Goal: Navigation & Orientation: Find specific page/section

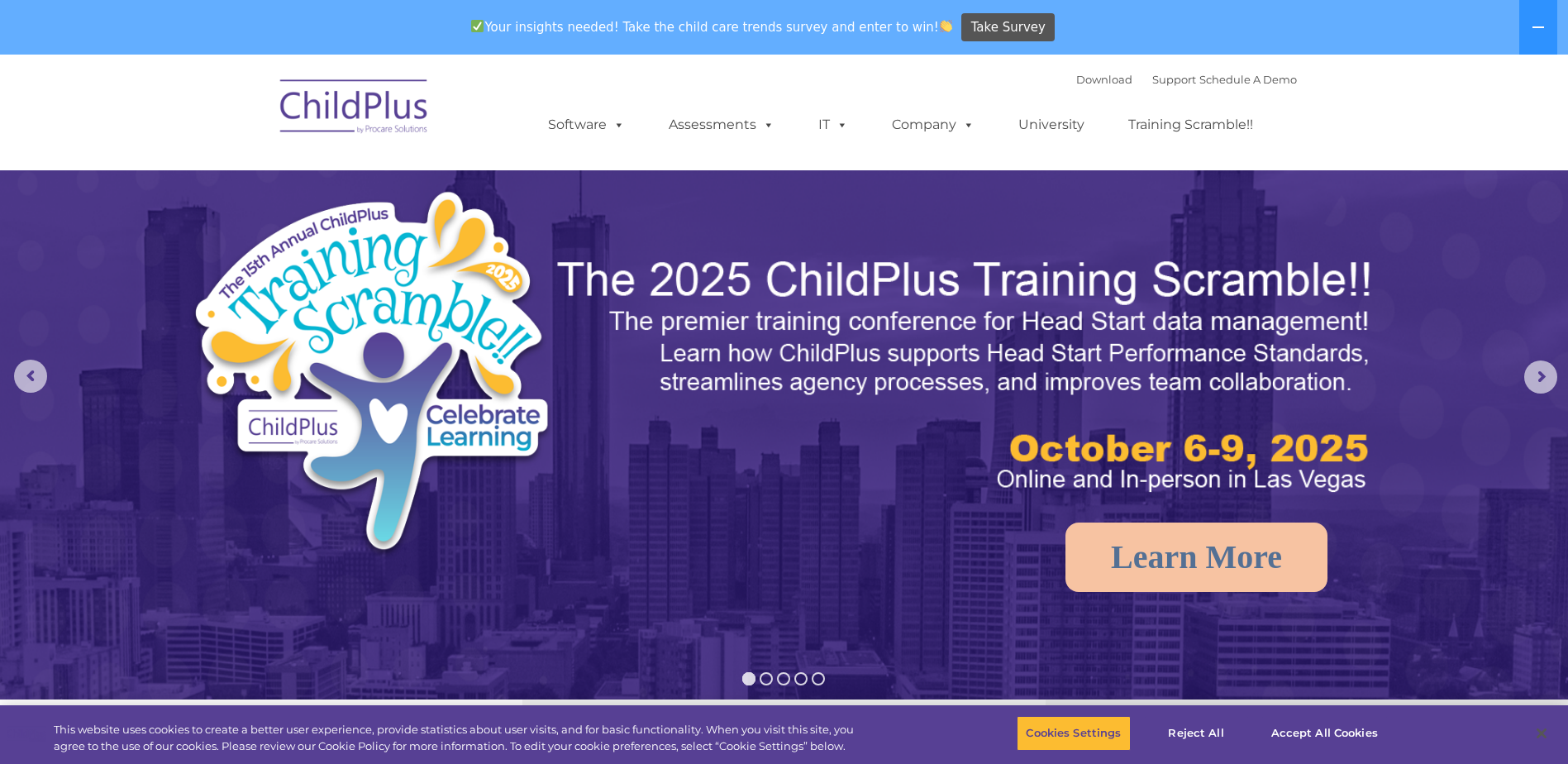
select select "MEDIUM"
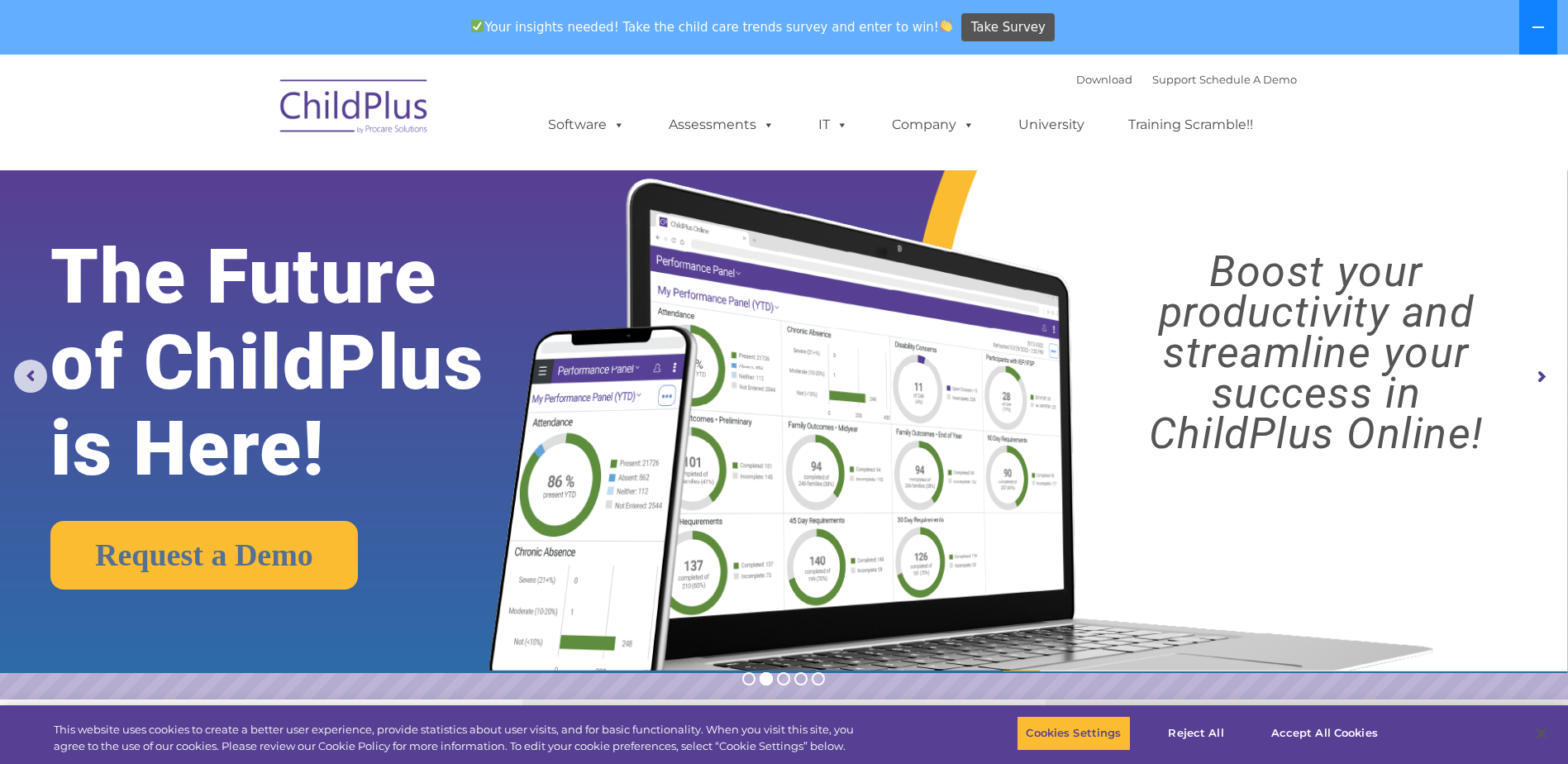
click at [1551, 13] on button at bounding box center [1538, 27] width 38 height 54
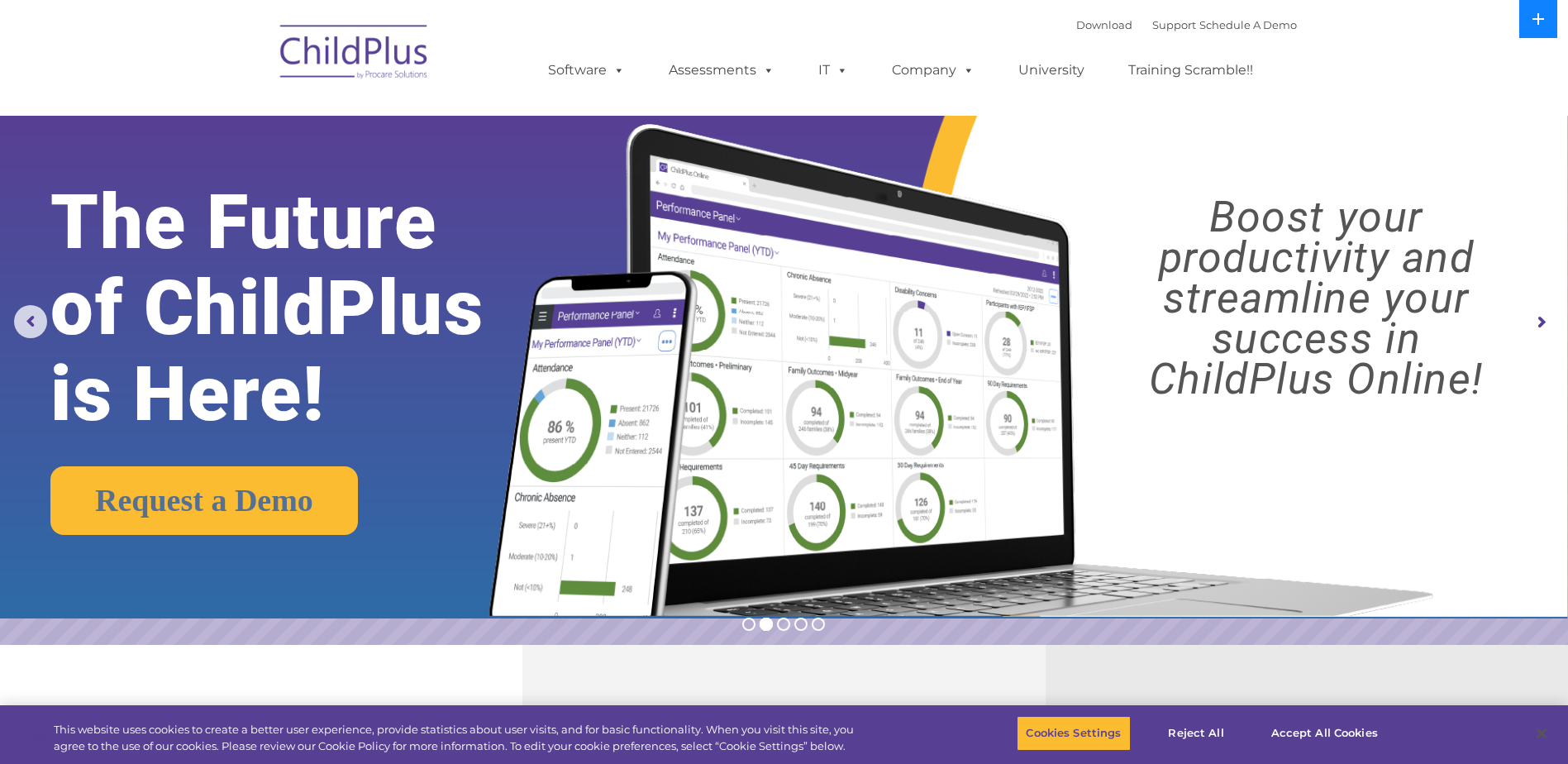
click at [1549, 17] on button at bounding box center [1538, 18] width 38 height 38
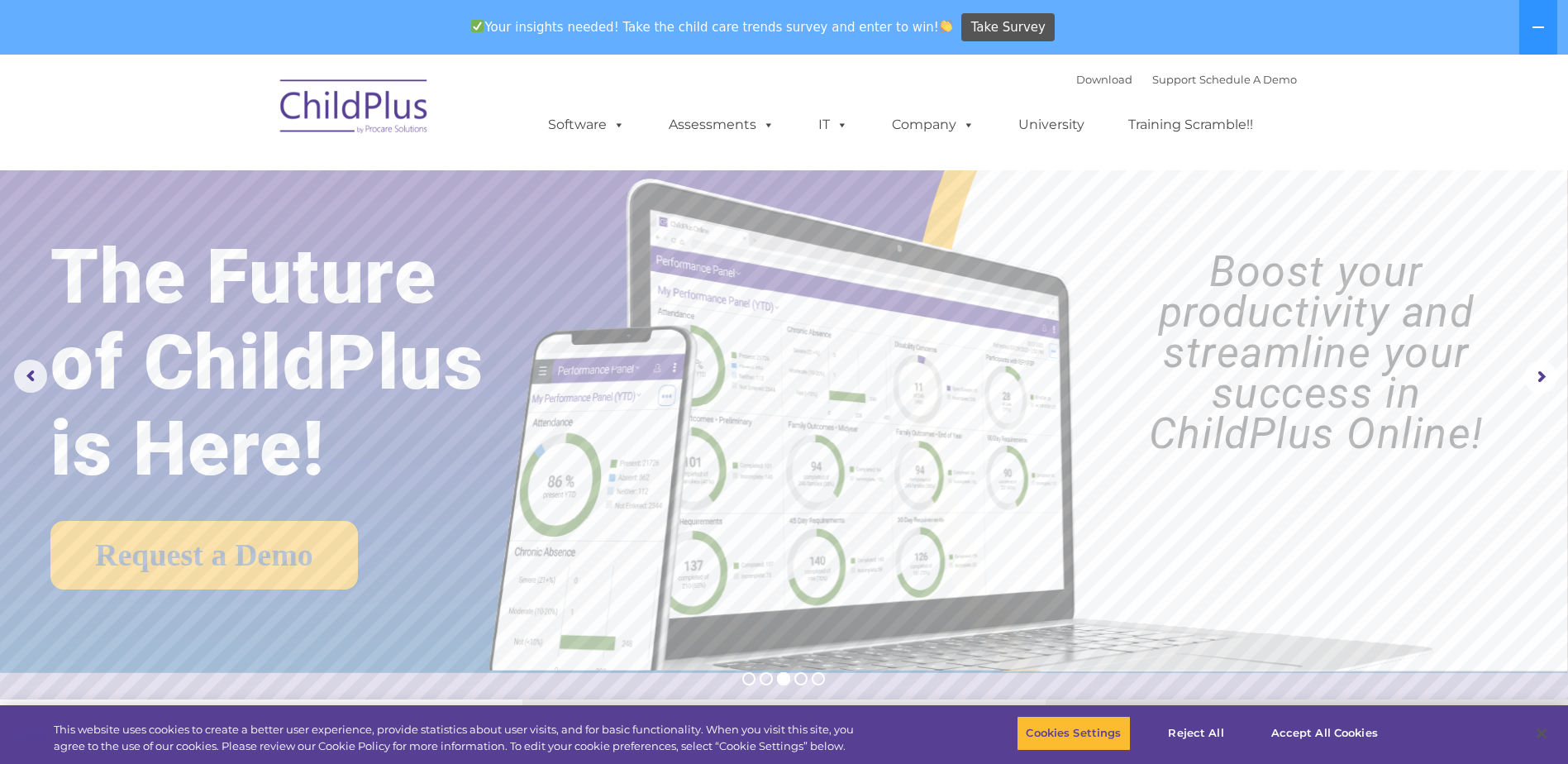
click at [374, 105] on img at bounding box center [354, 110] width 165 height 83
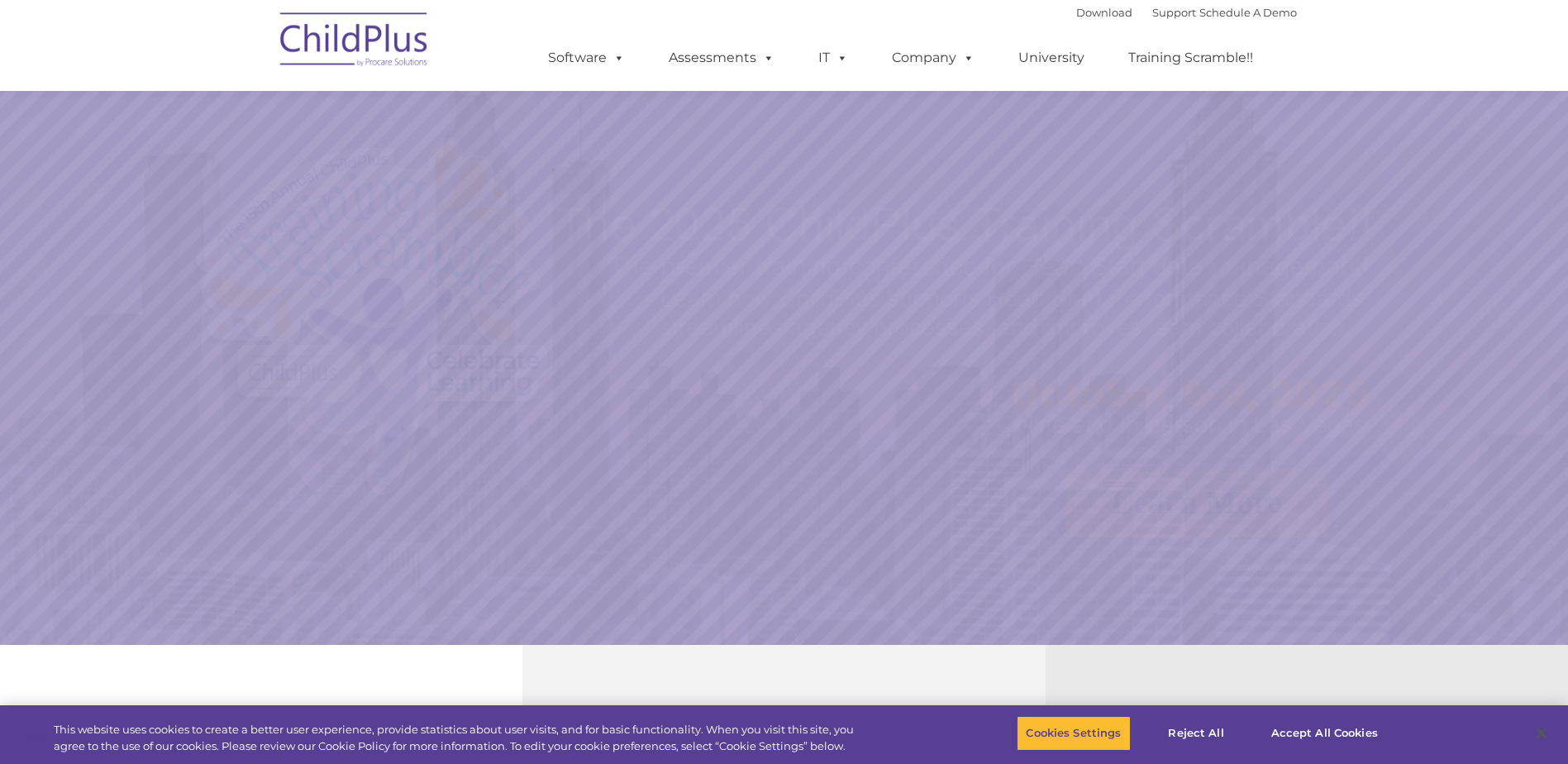
scroll to position [245, 0]
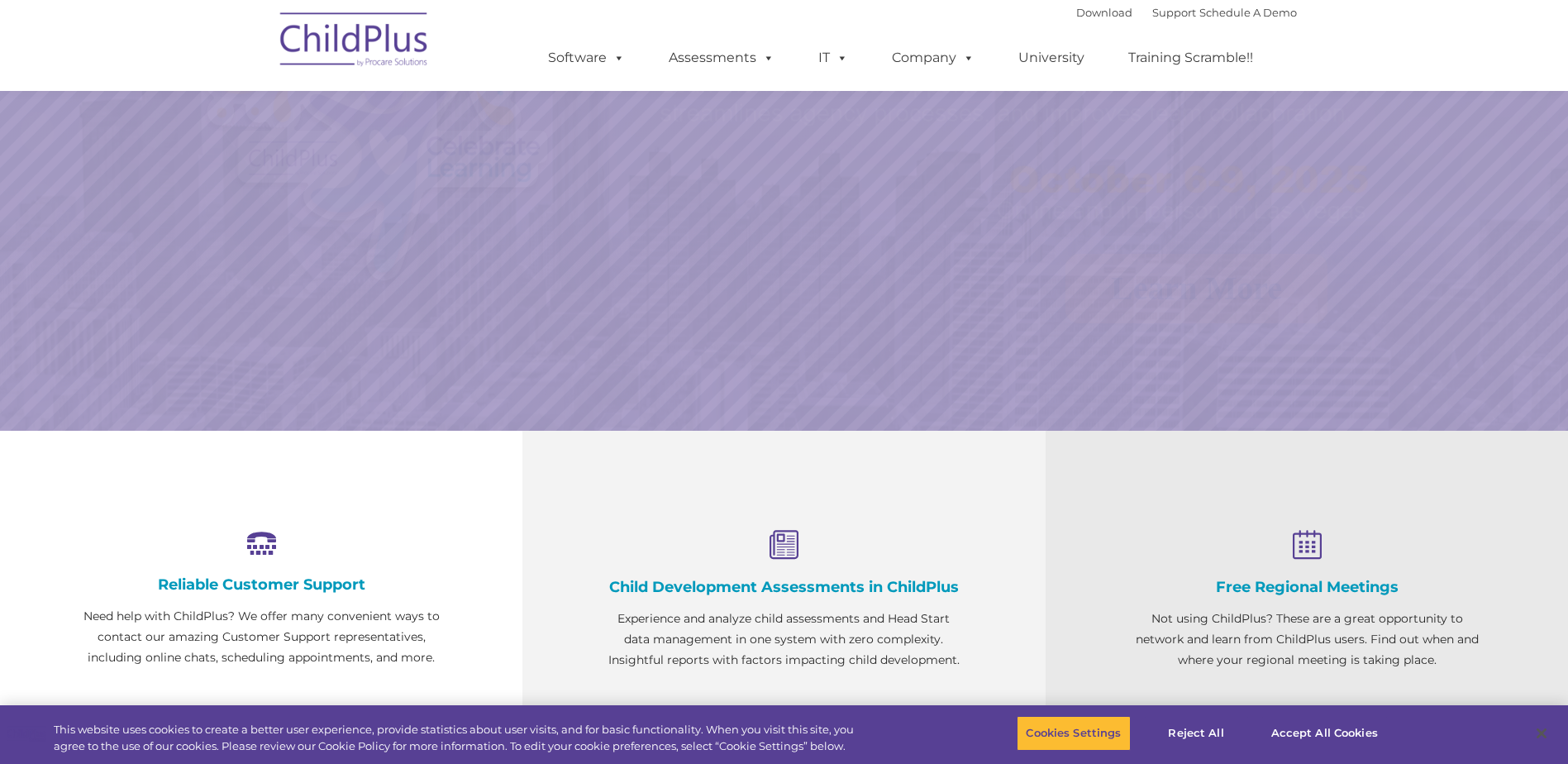
select select "MEDIUM"
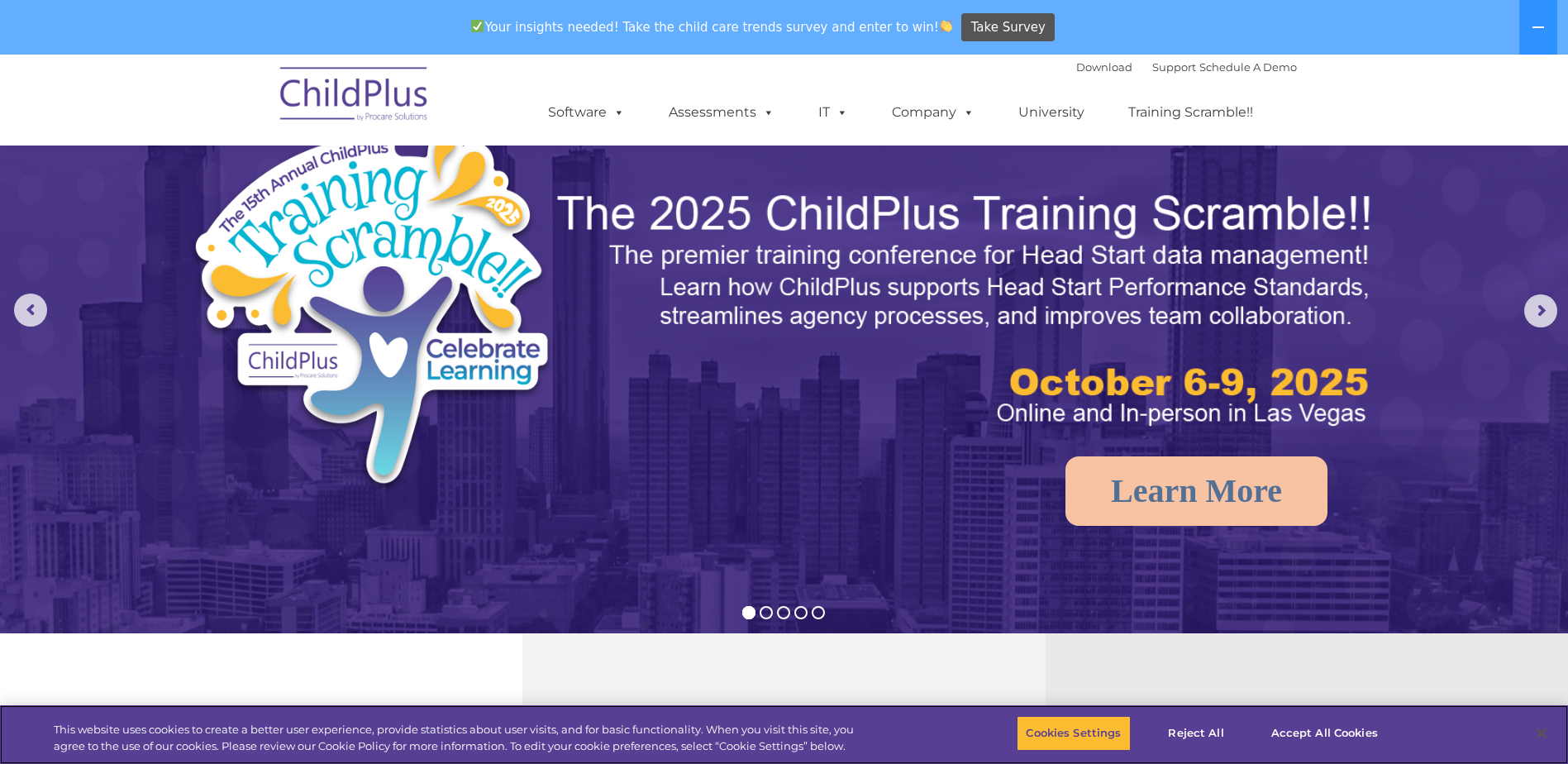
scroll to position [0, 0]
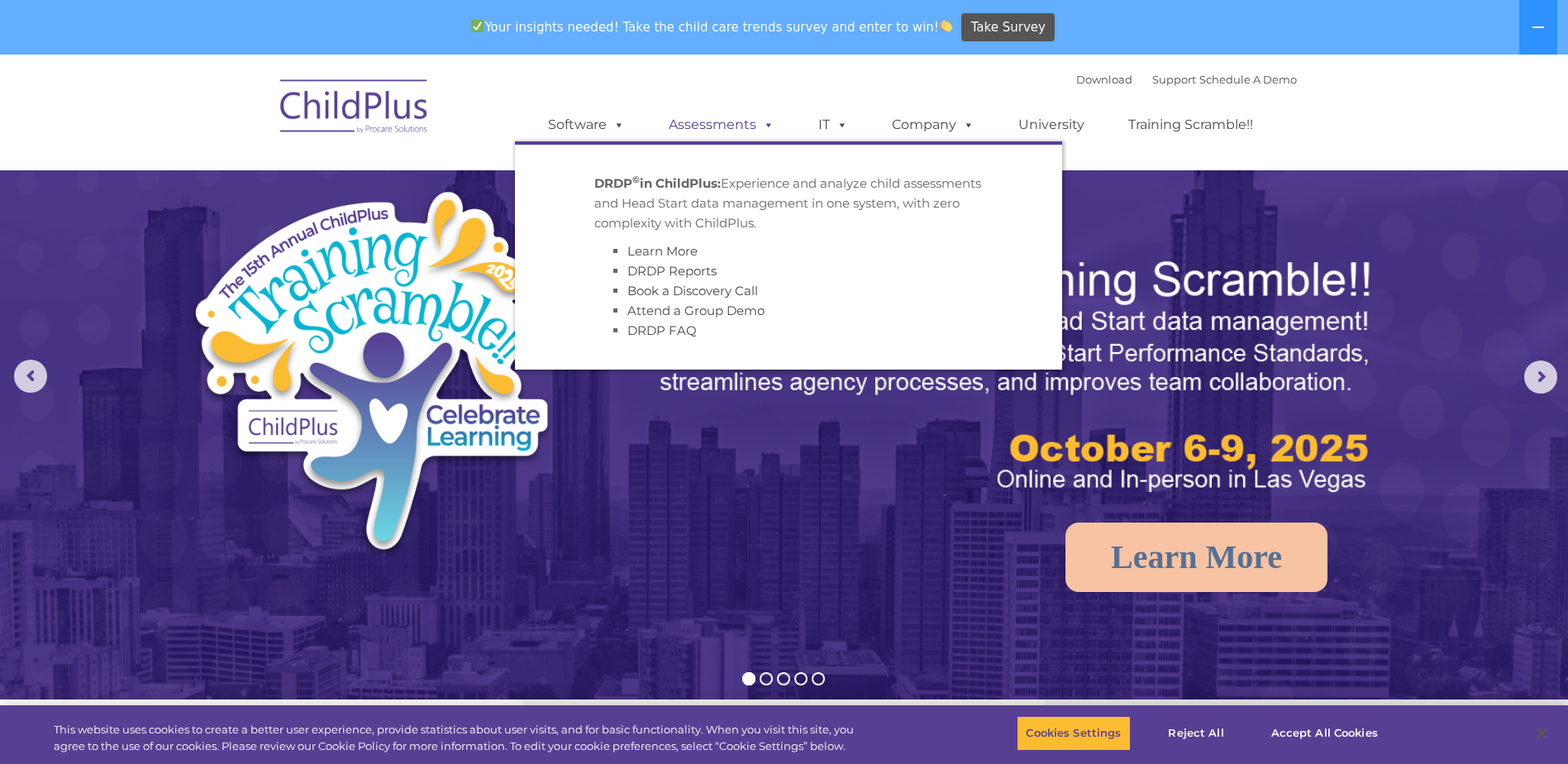
click at [756, 123] on span at bounding box center [766, 124] width 18 height 16
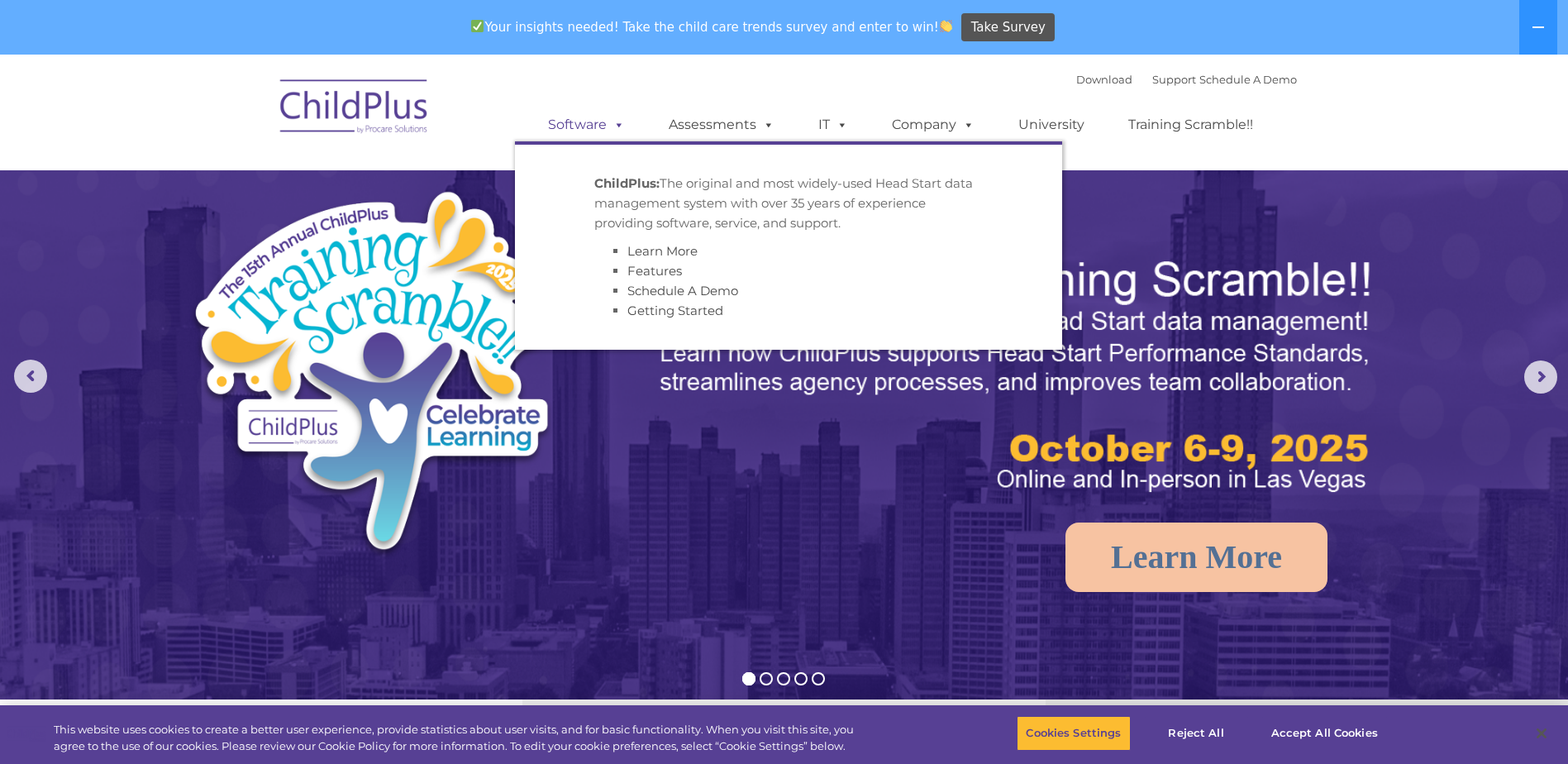
click at [626, 117] on link "Software" at bounding box center [586, 125] width 110 height 33
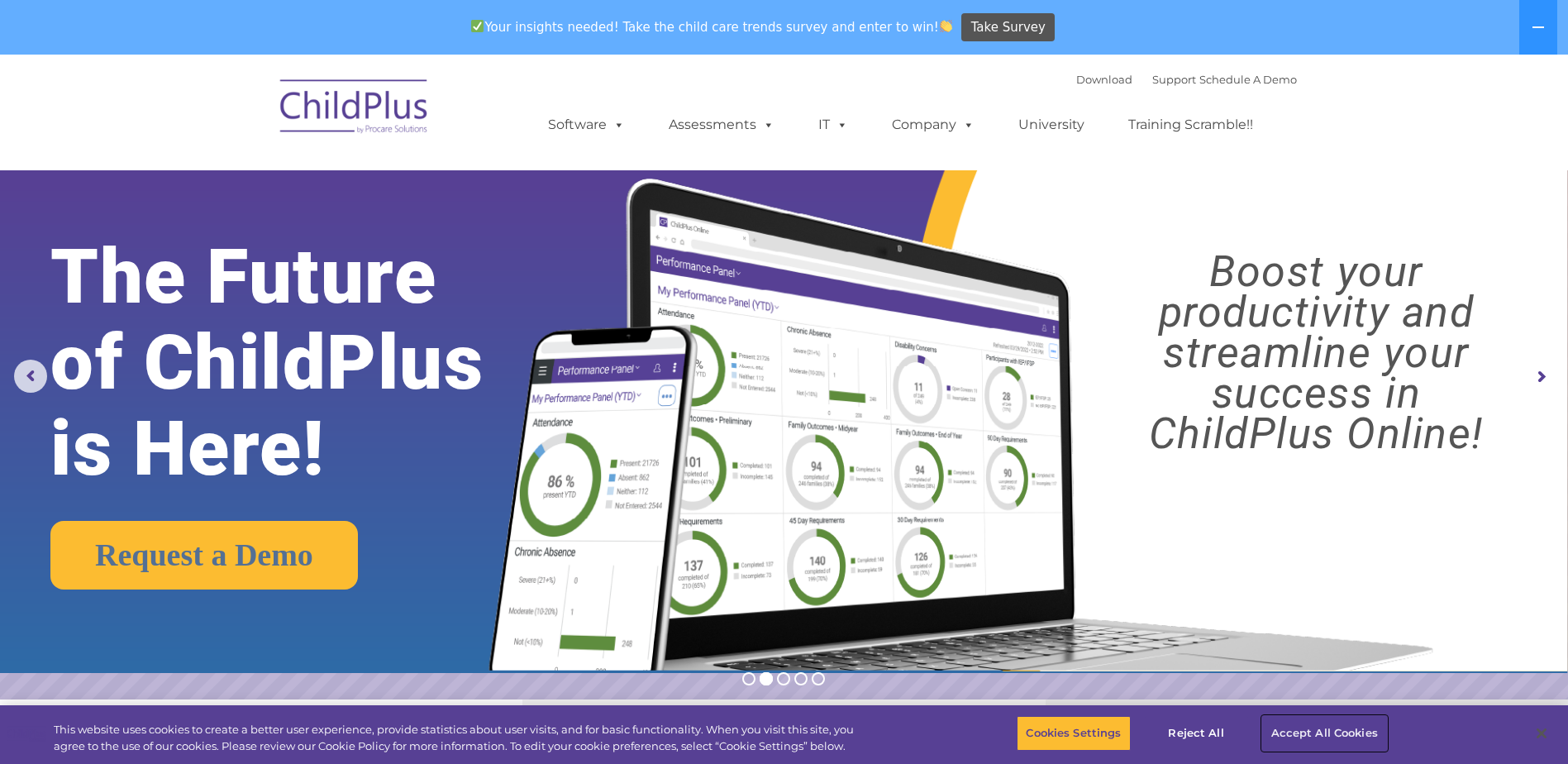
click at [1312, 738] on button "Accept All Cookies" at bounding box center [1324, 734] width 124 height 35
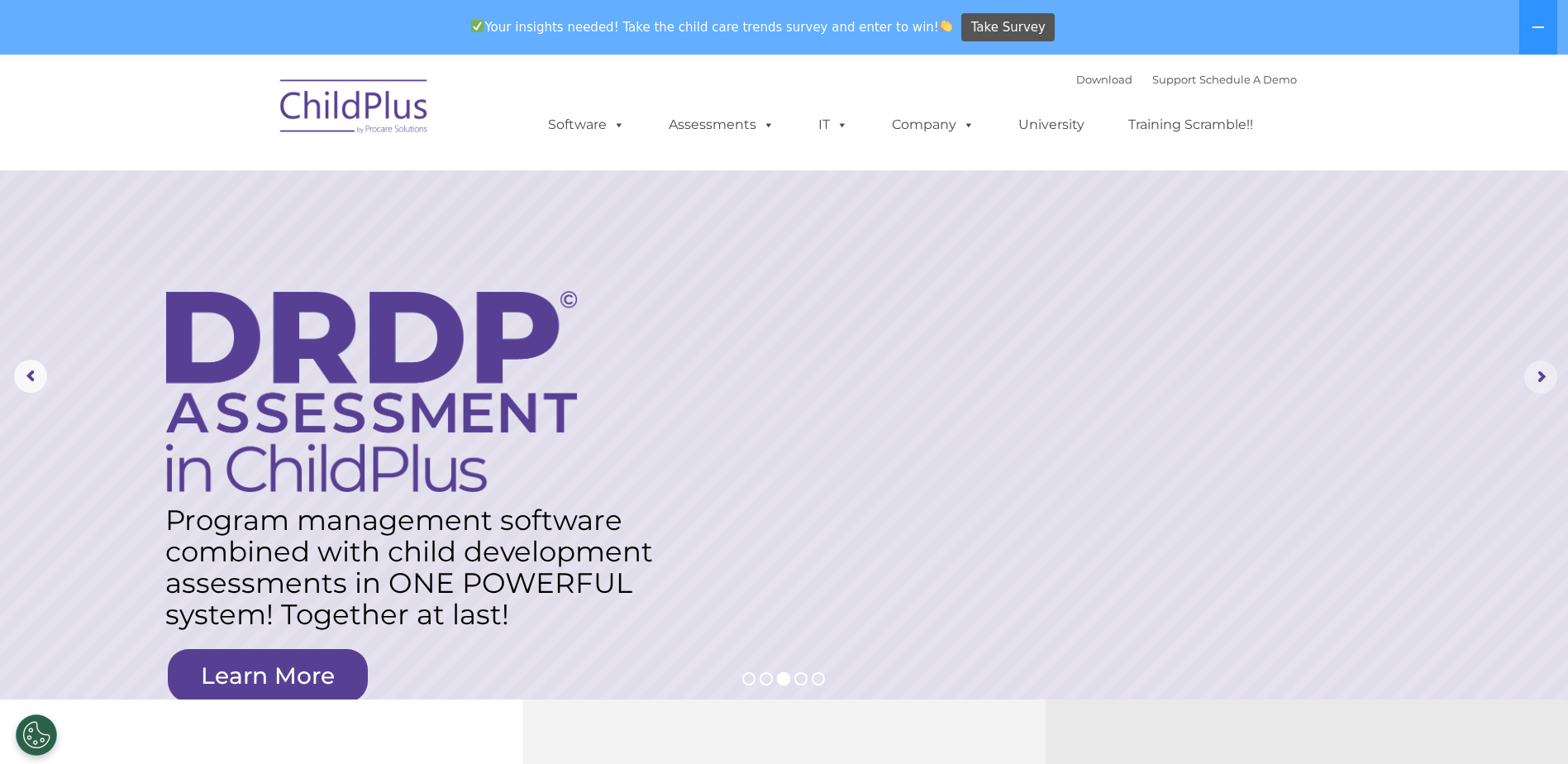
click at [1539, 372] on rs-arrow at bounding box center [1541, 377] width 33 height 33
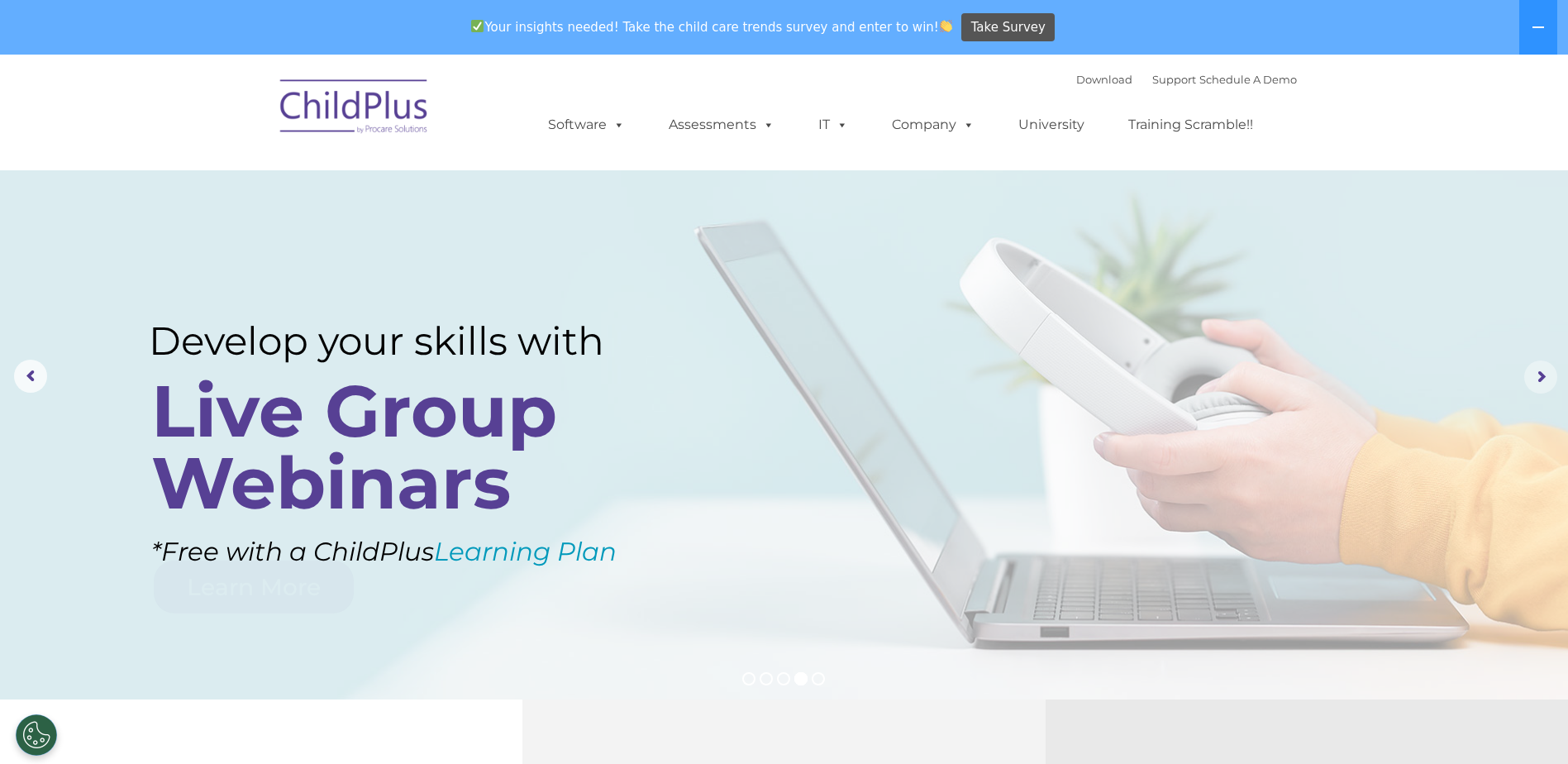
click at [1539, 372] on rs-arrow at bounding box center [1541, 377] width 33 height 33
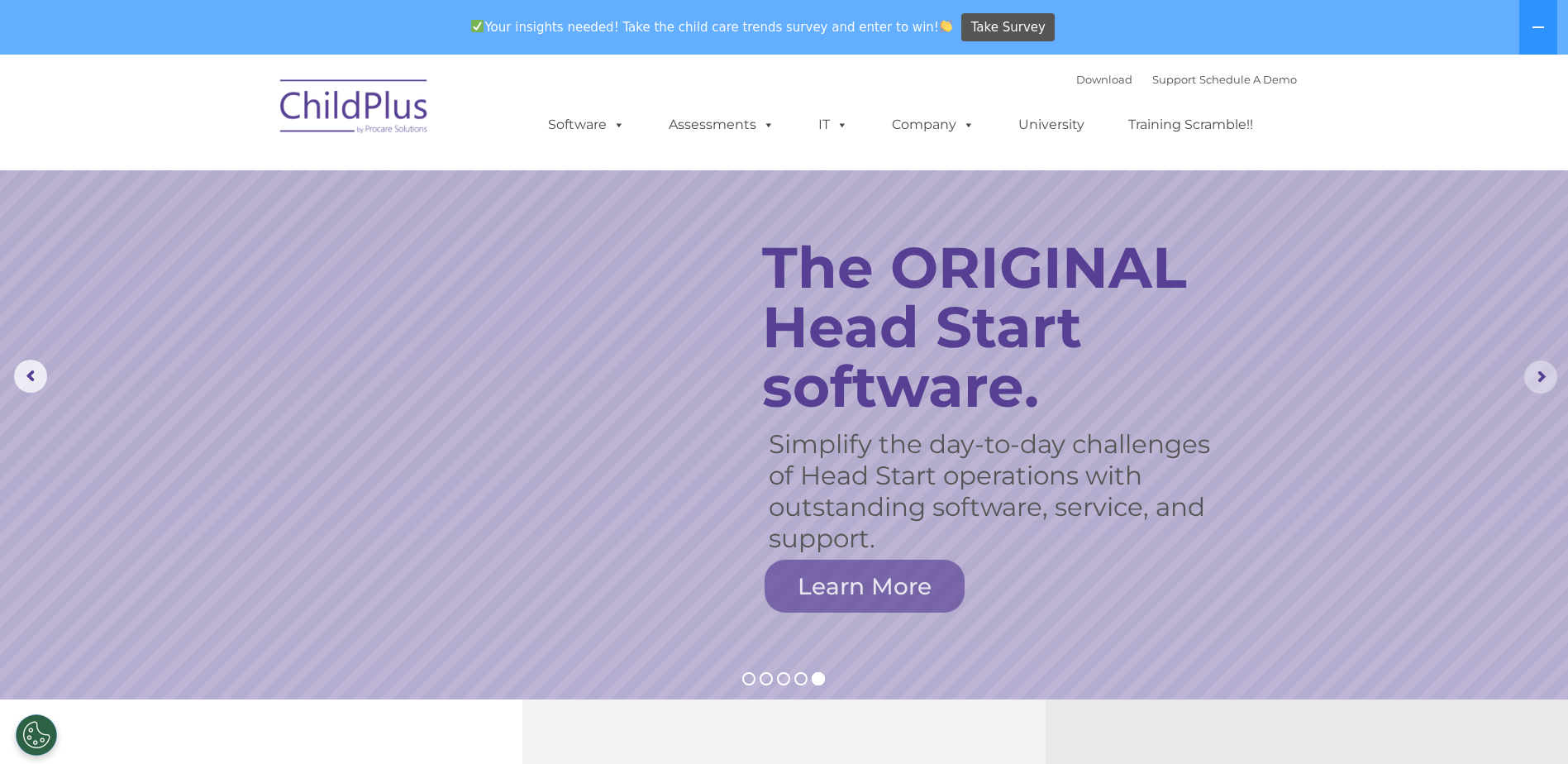
click at [1539, 372] on rs-arrow at bounding box center [1541, 377] width 33 height 33
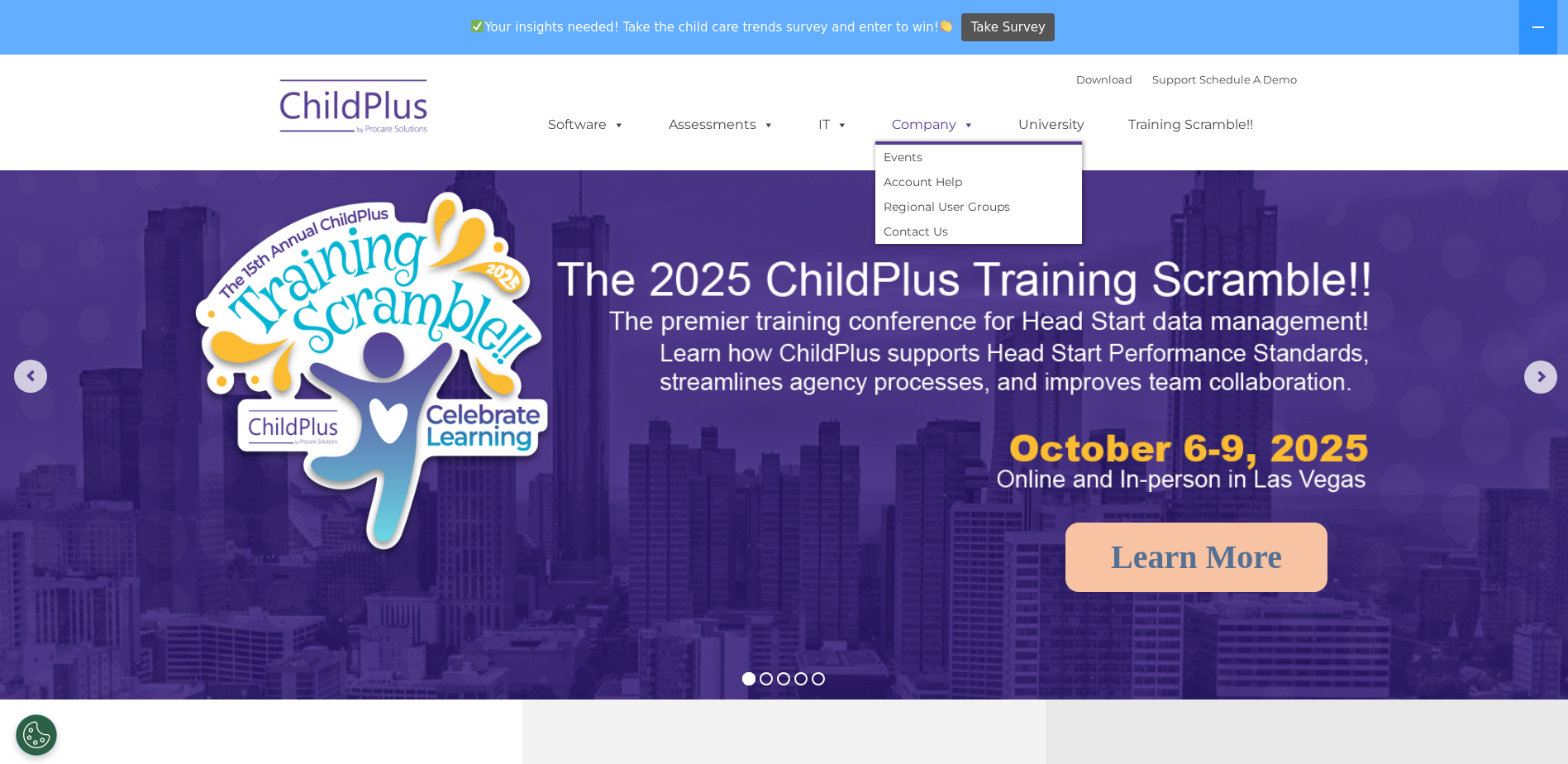
click at [941, 121] on link "Company" at bounding box center [933, 125] width 116 height 33
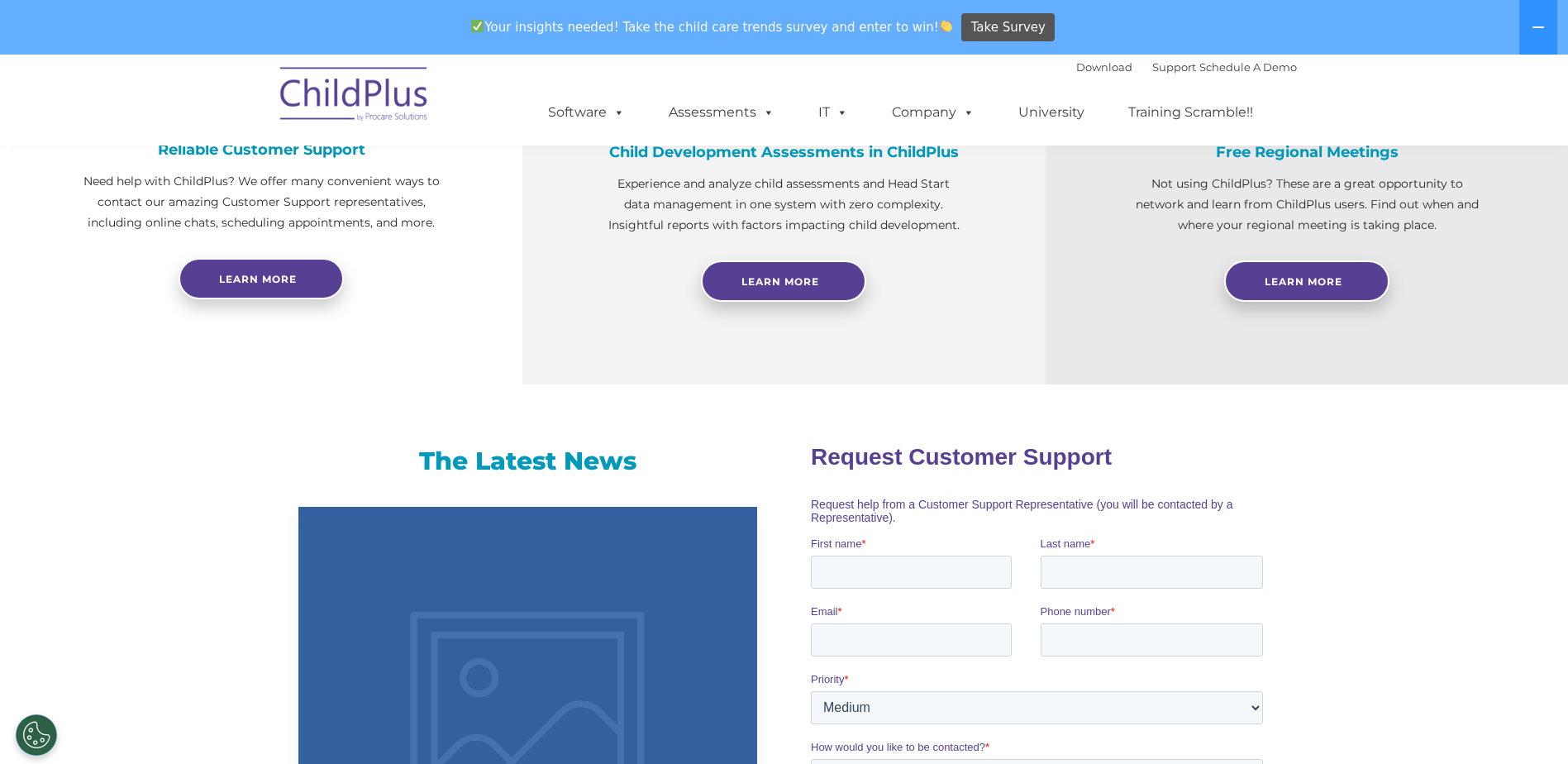
scroll to position [716, 0]
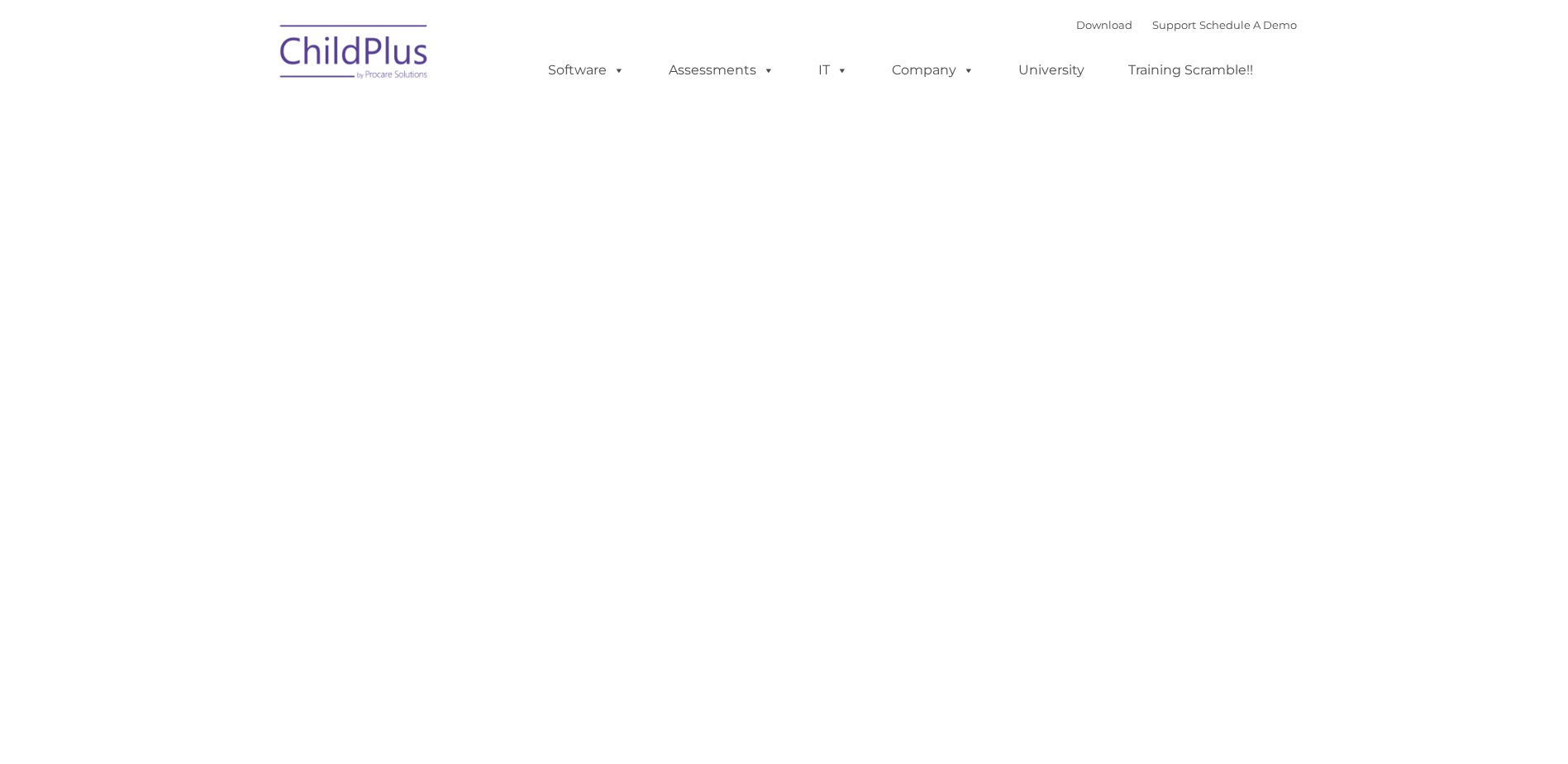
type input ""
